Goal: Understand process/instructions

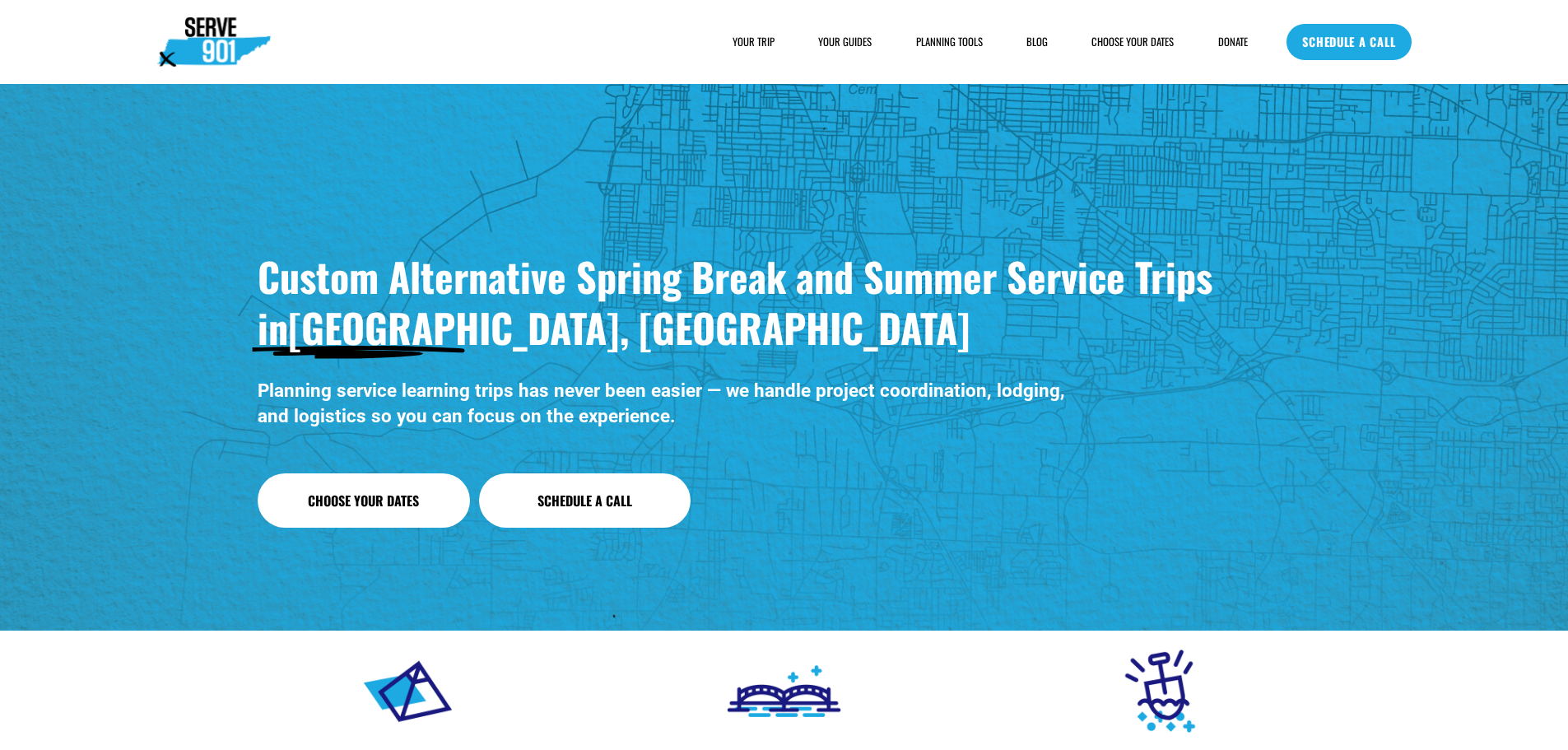
click at [840, 32] on div "YOUR TRIP HOUSING FOOD FAQs" at bounding box center [702, 41] width 1091 height 50
click at [829, 45] on link "YOUR GUIDES" at bounding box center [845, 41] width 53 height 16
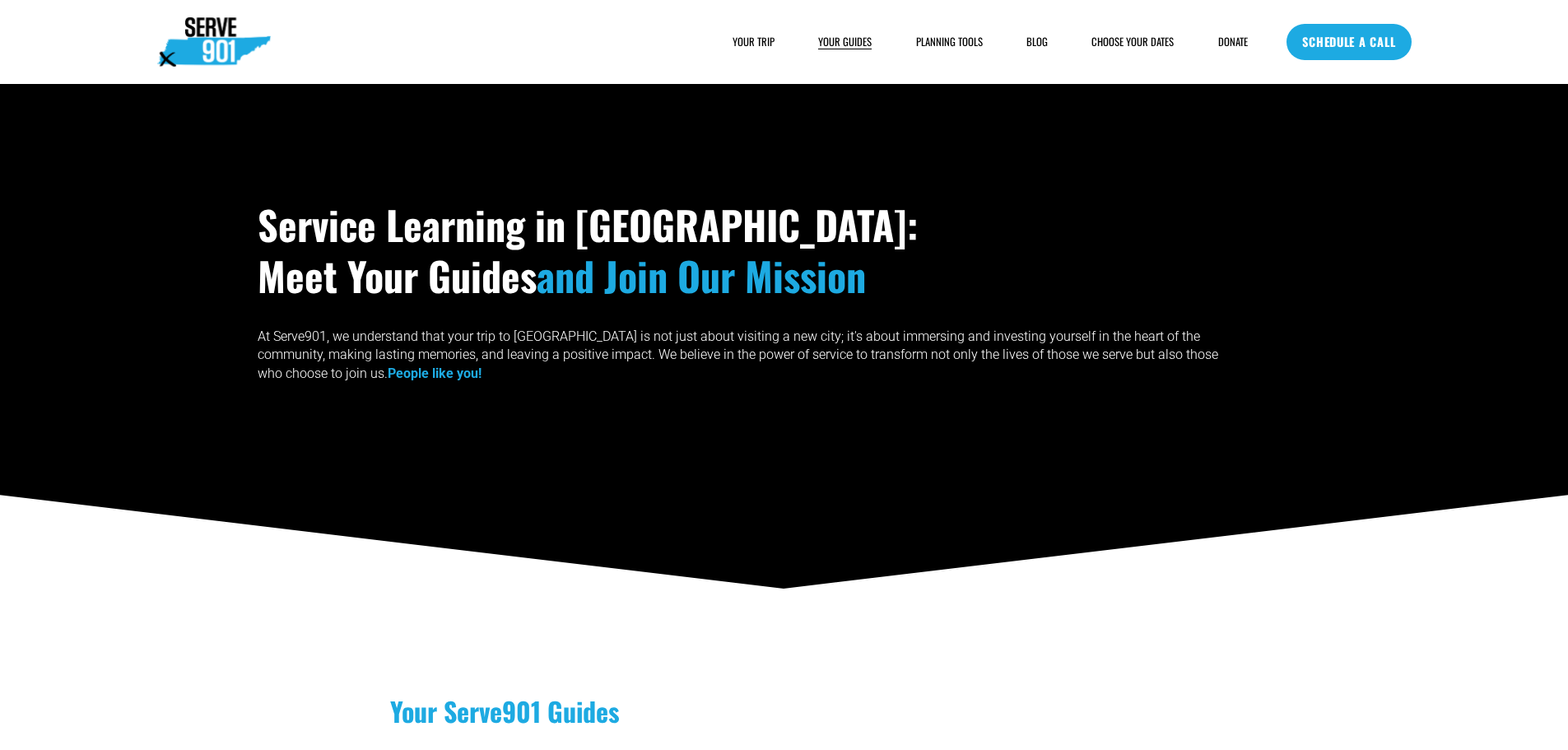
click at [0, 0] on div "SAMPLE SCHEDULE" at bounding box center [0, 0] width 0 height 0
click at [0, 0] on span "SAMPLE SCHEDULE" at bounding box center [0, 0] width 0 height 0
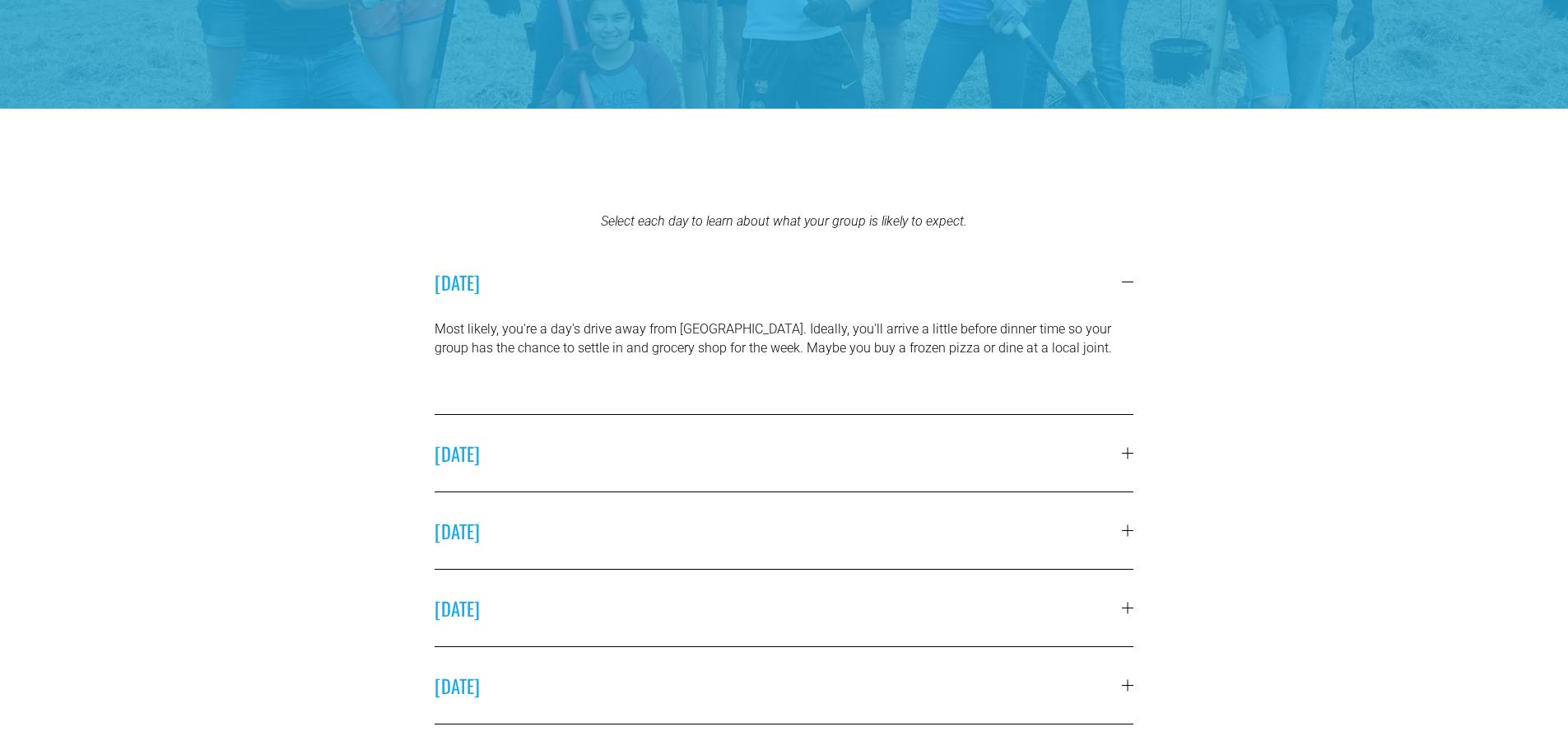
scroll to position [397, 0]
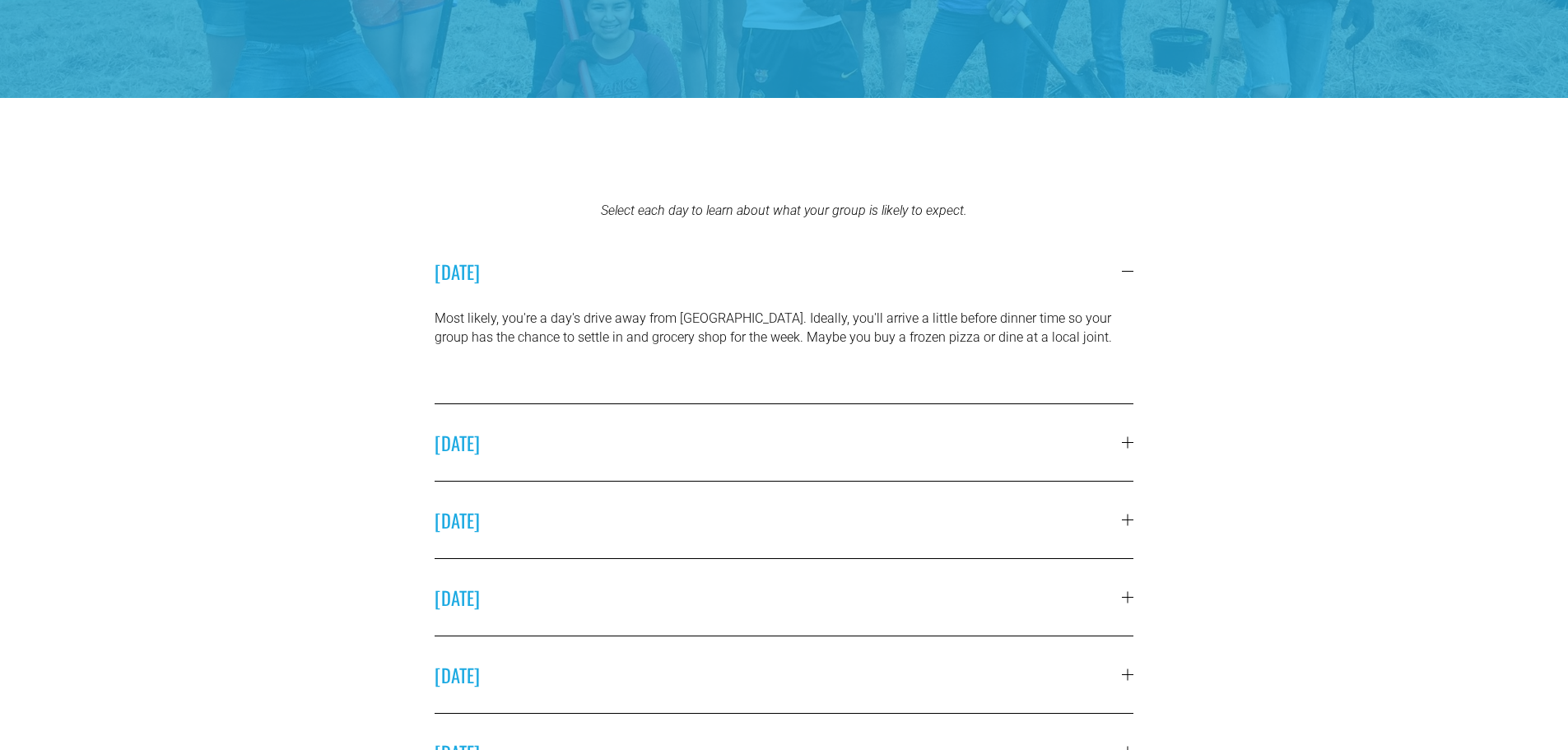
drag, startPoint x: 1580, startPoint y: 124, endPoint x: 1570, endPoint y: 239, distance: 115.4
click at [1128, 455] on button "SUNDAY" at bounding box center [784, 442] width 700 height 77
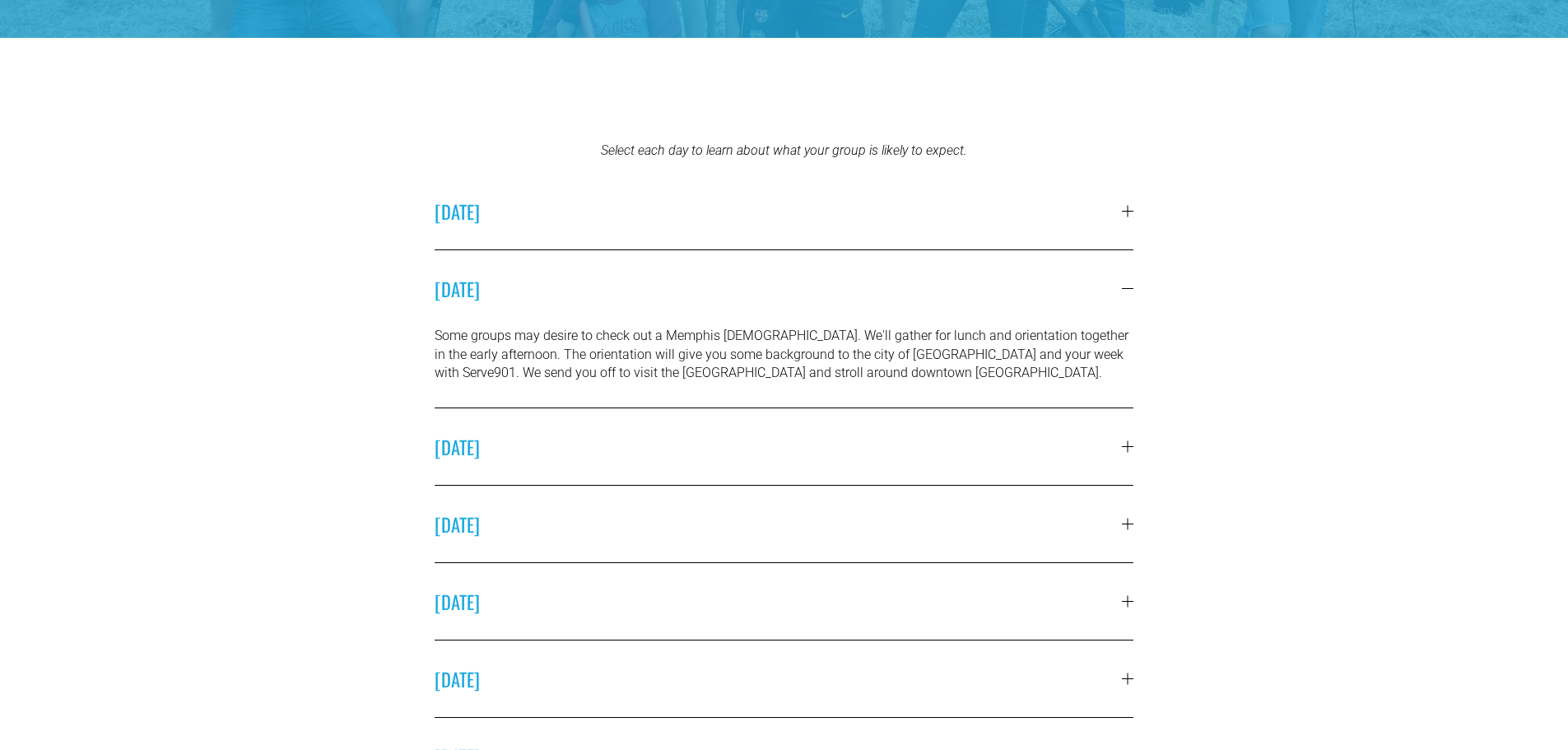
scroll to position [504, 0]
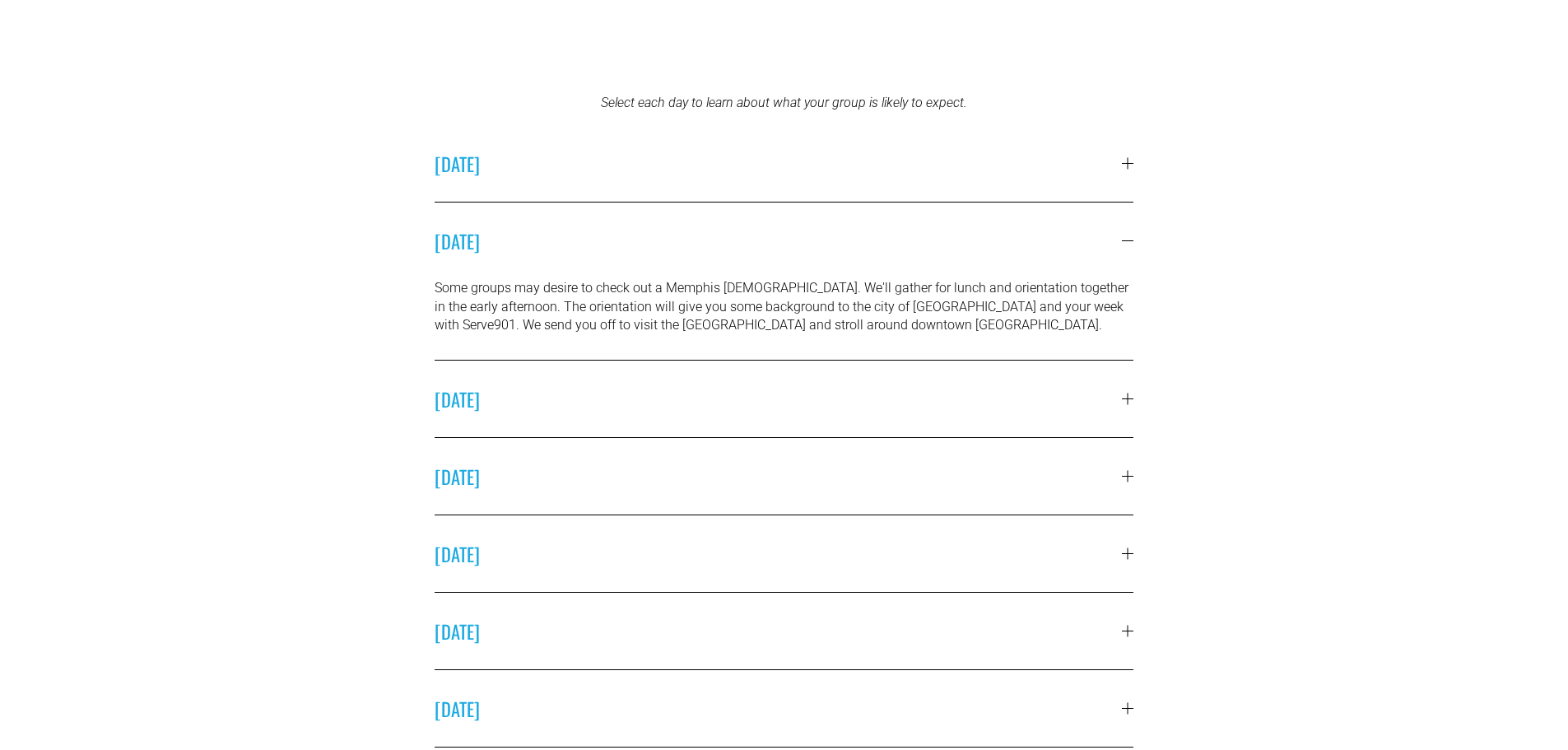
click at [1121, 386] on span "MONDAY" at bounding box center [779, 399] width 688 height 27
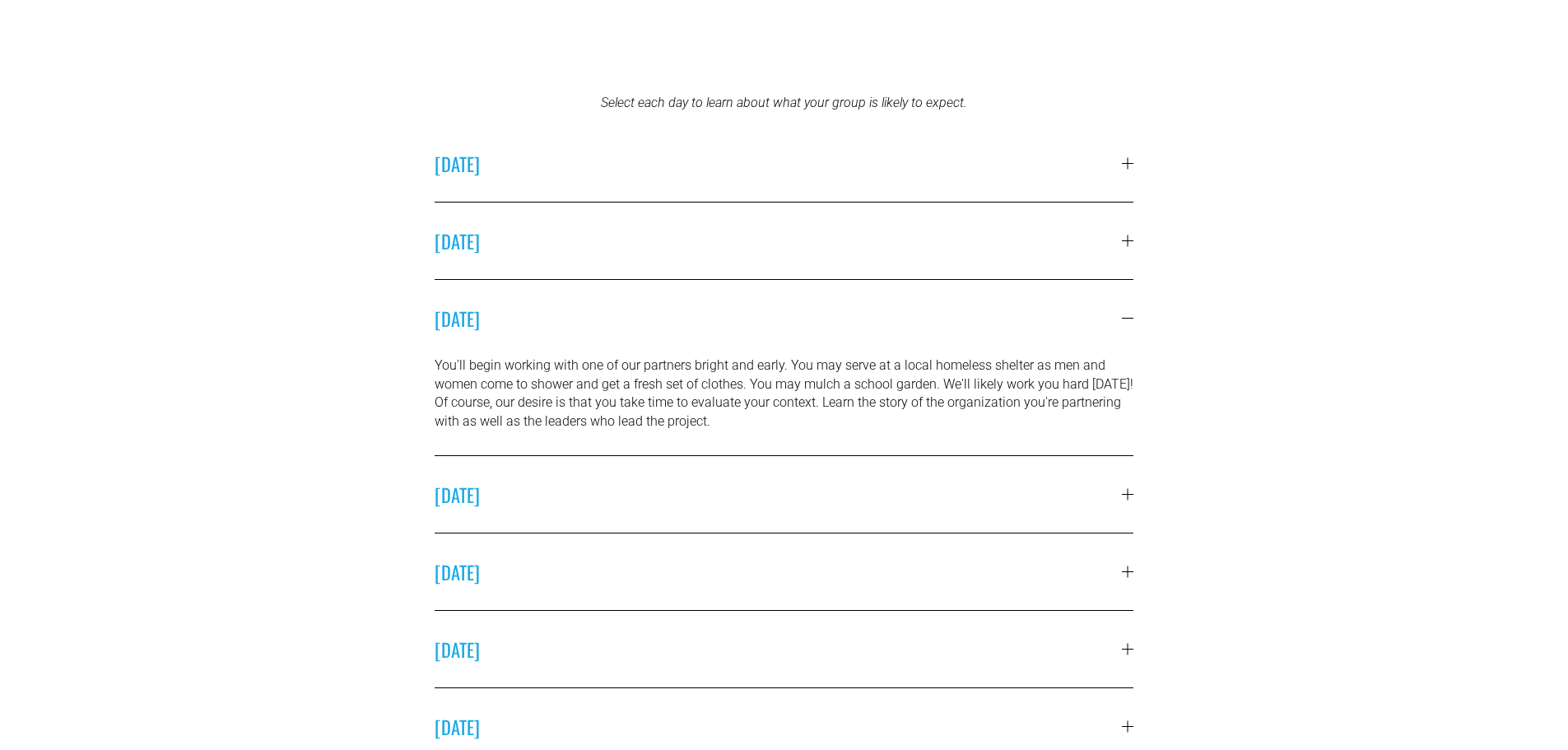
click at [1126, 498] on div at bounding box center [1128, 494] width 12 height 12
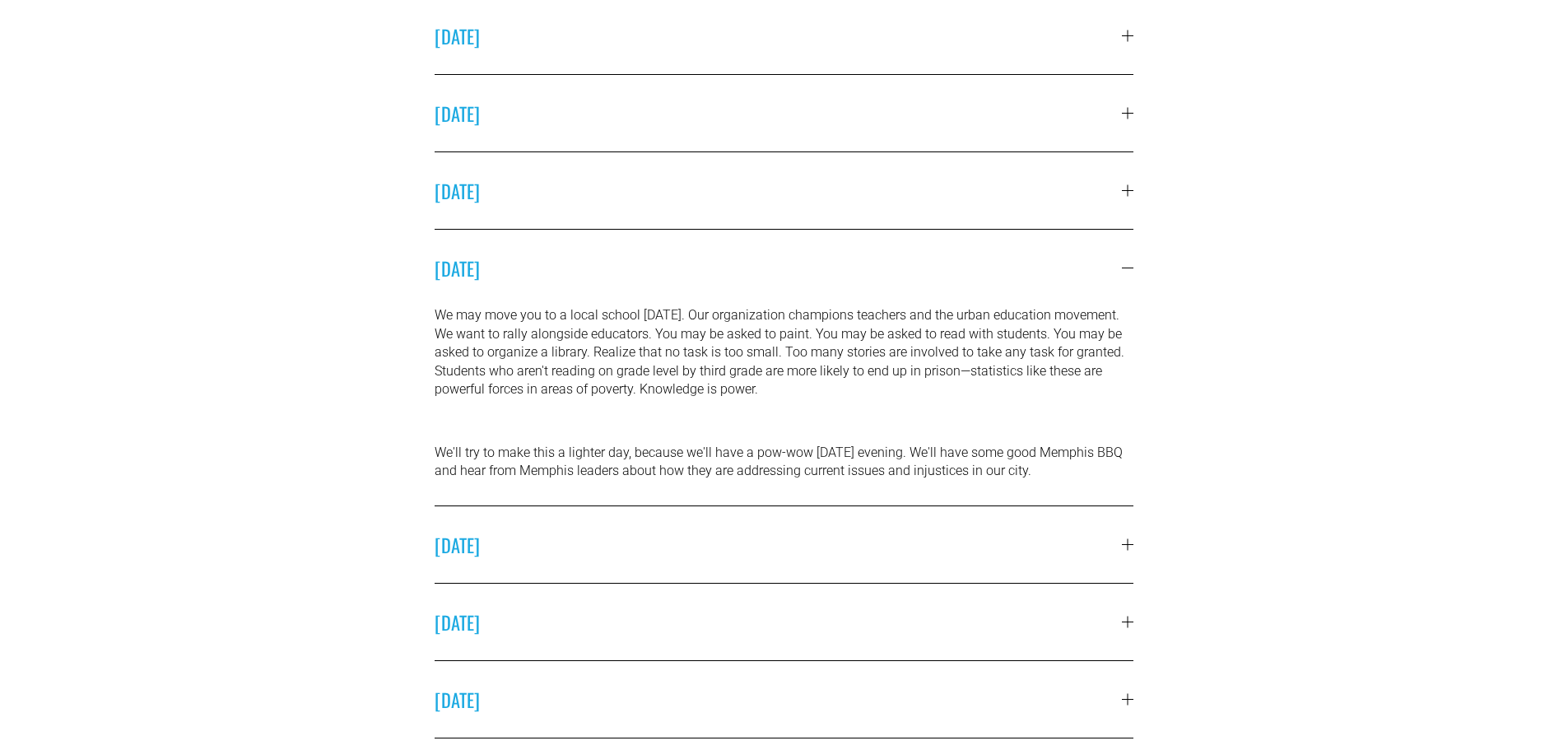
scroll to position [777, 0]
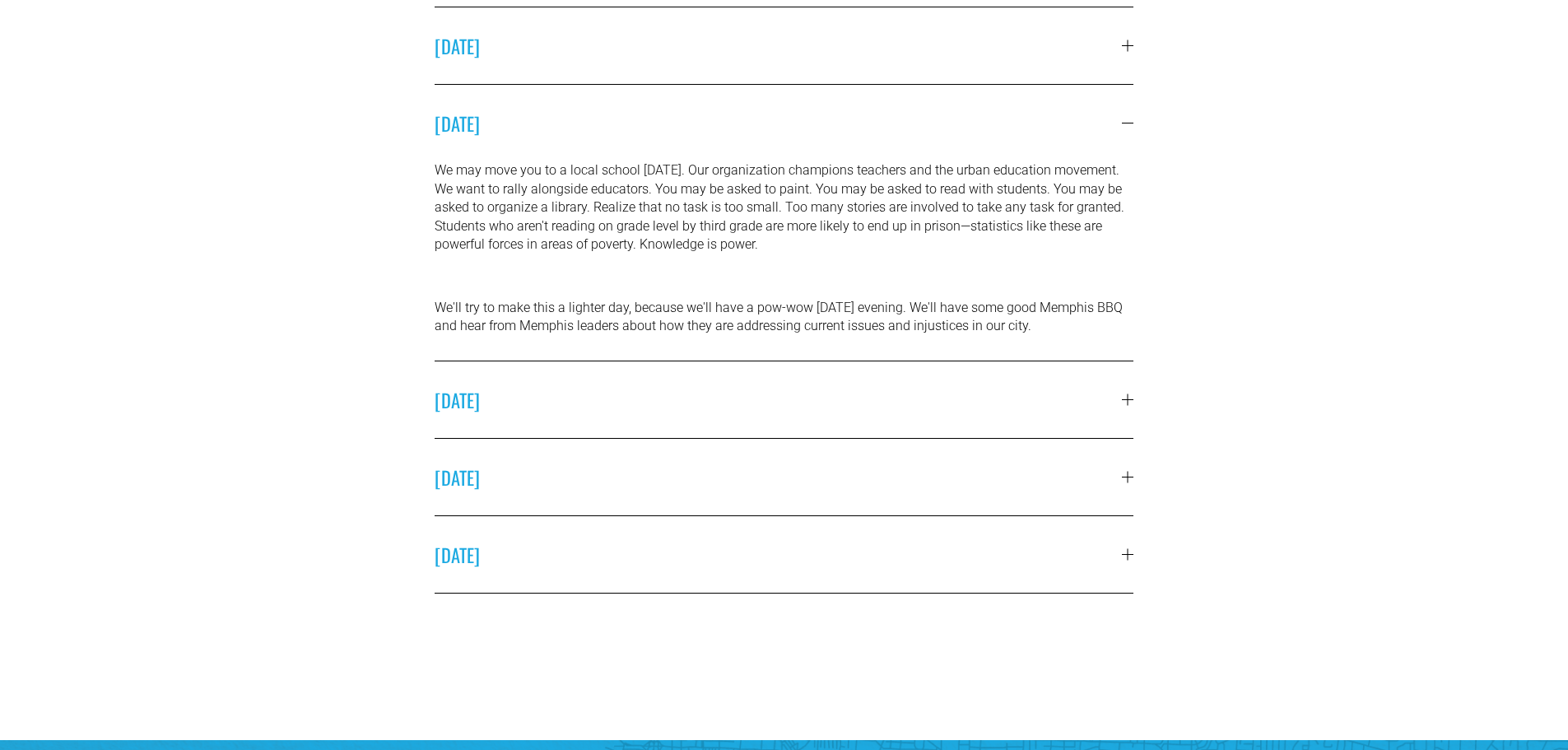
click at [1106, 399] on span "WEDNESDAY" at bounding box center [779, 400] width 688 height 27
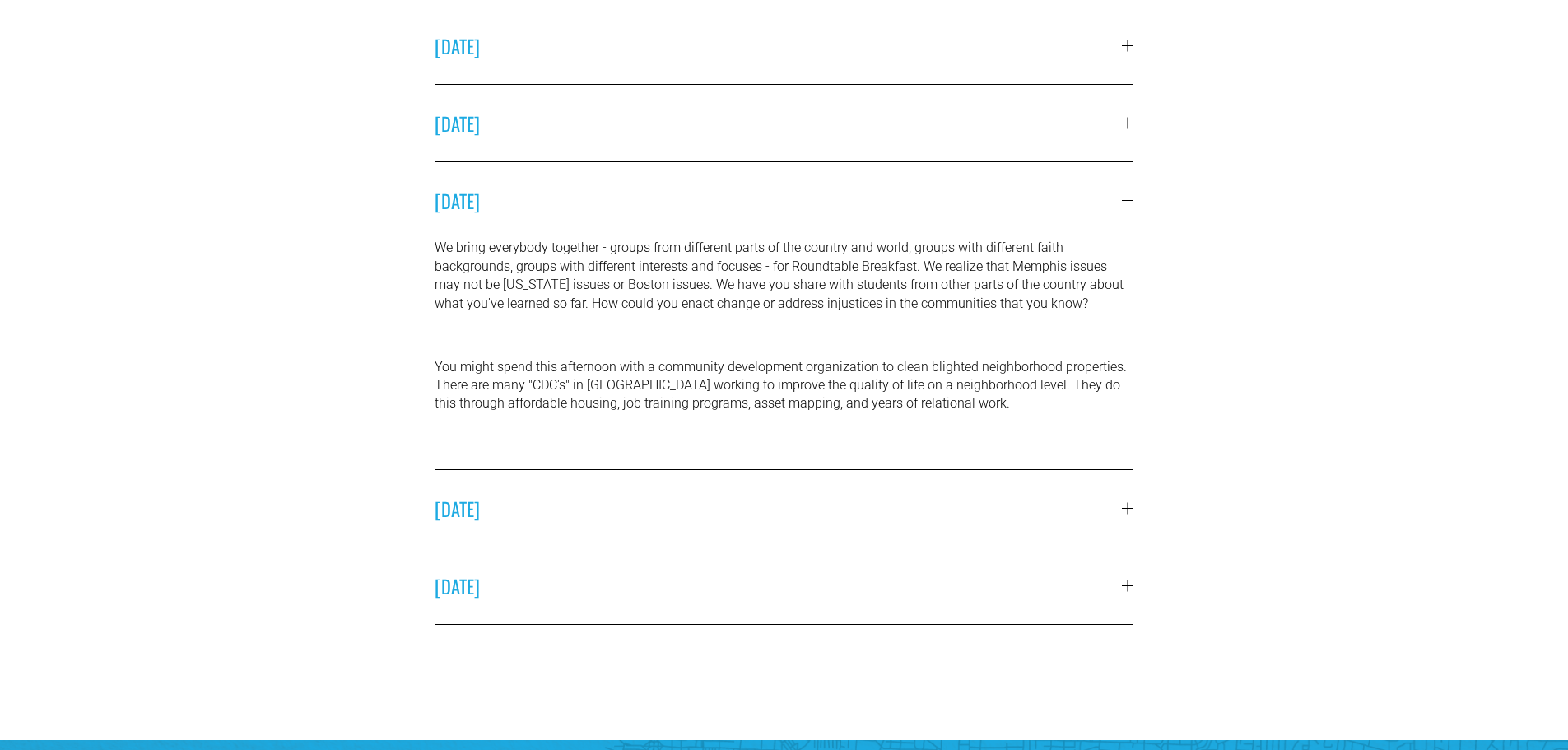
click at [1106, 513] on span "THURSDAY" at bounding box center [779, 508] width 688 height 27
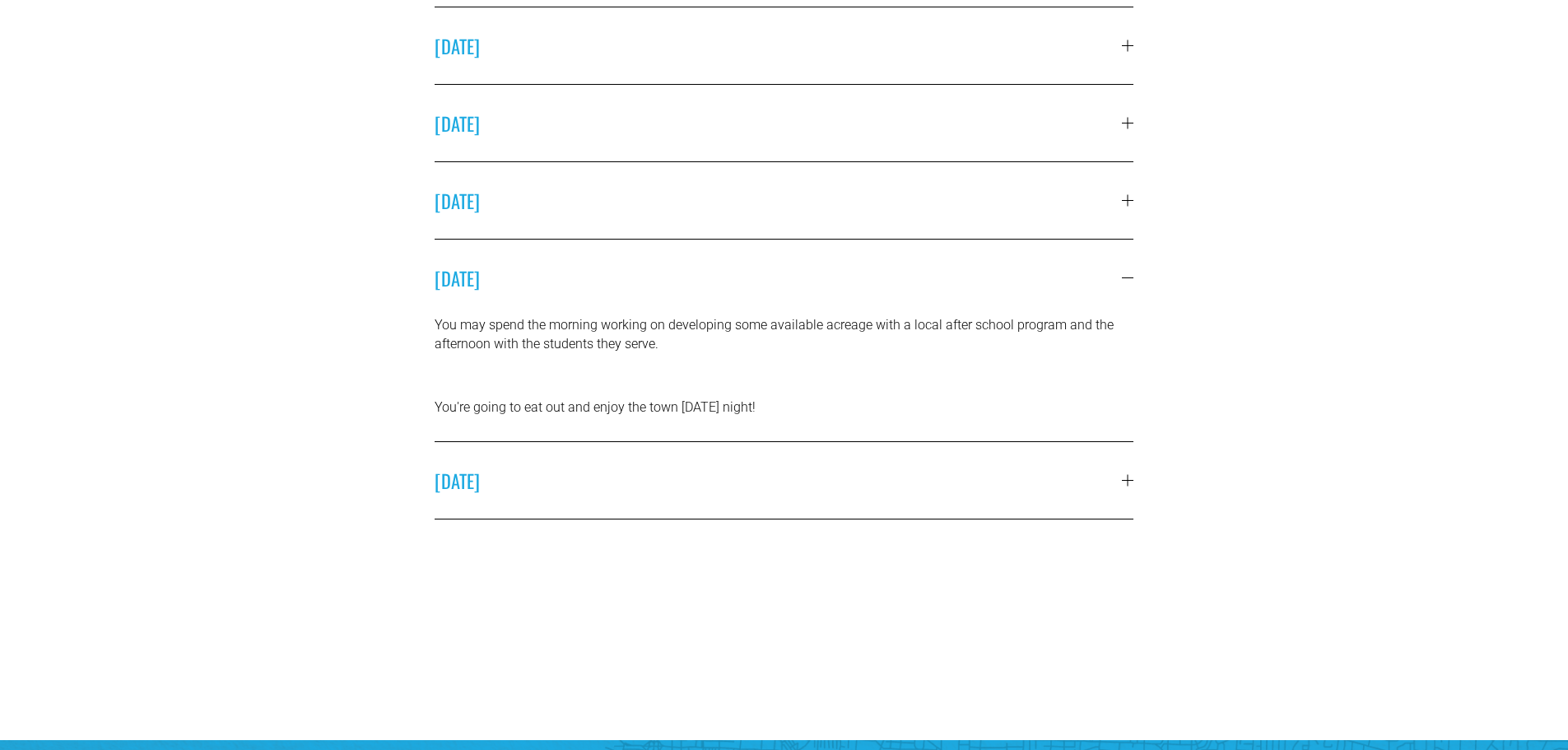
click at [1056, 503] on button "FRIDAY" at bounding box center [784, 480] width 700 height 77
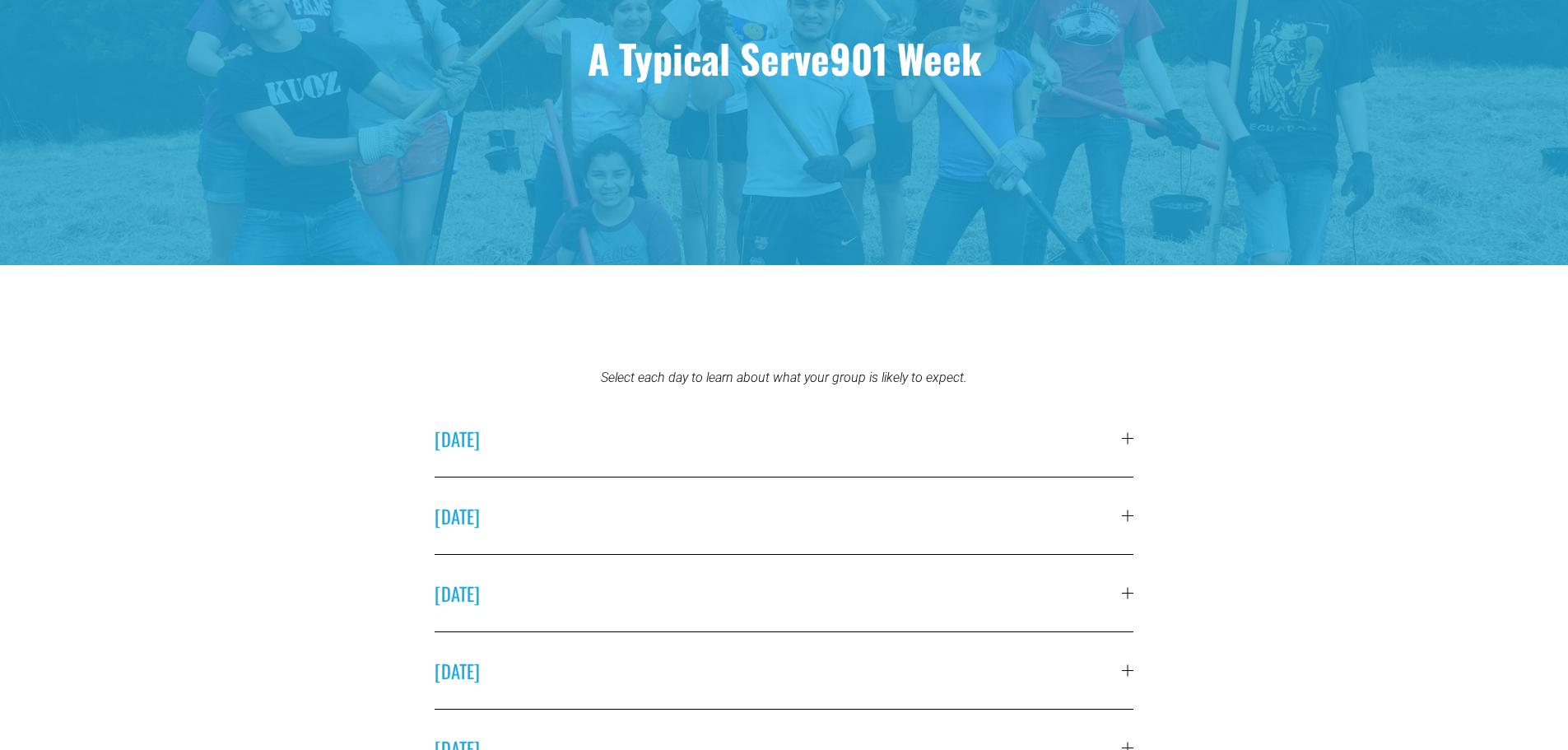
scroll to position [0, 0]
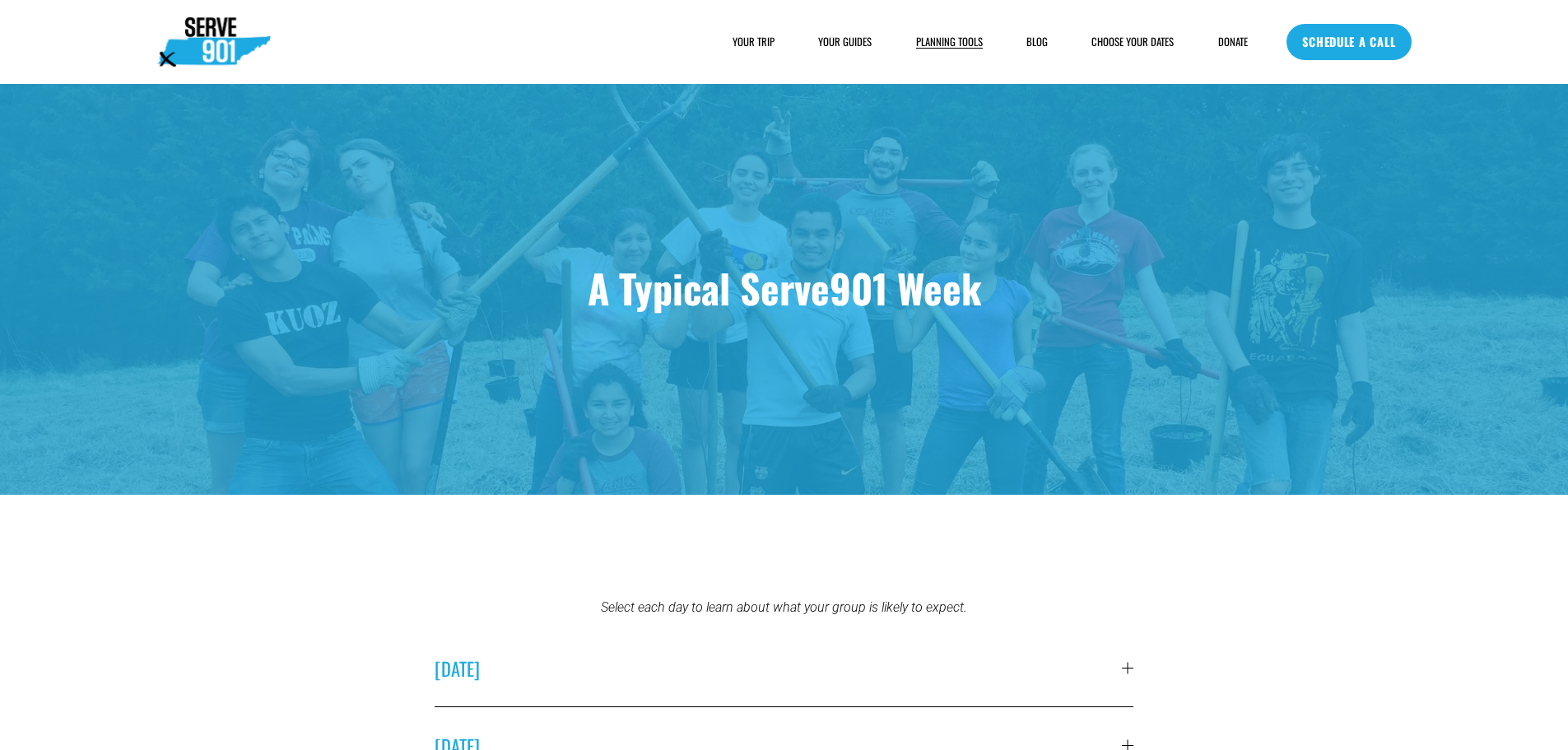
click at [1028, 42] on link "BLOG" at bounding box center [1038, 41] width 22 height 16
